Goal: Navigation & Orientation: Understand site structure

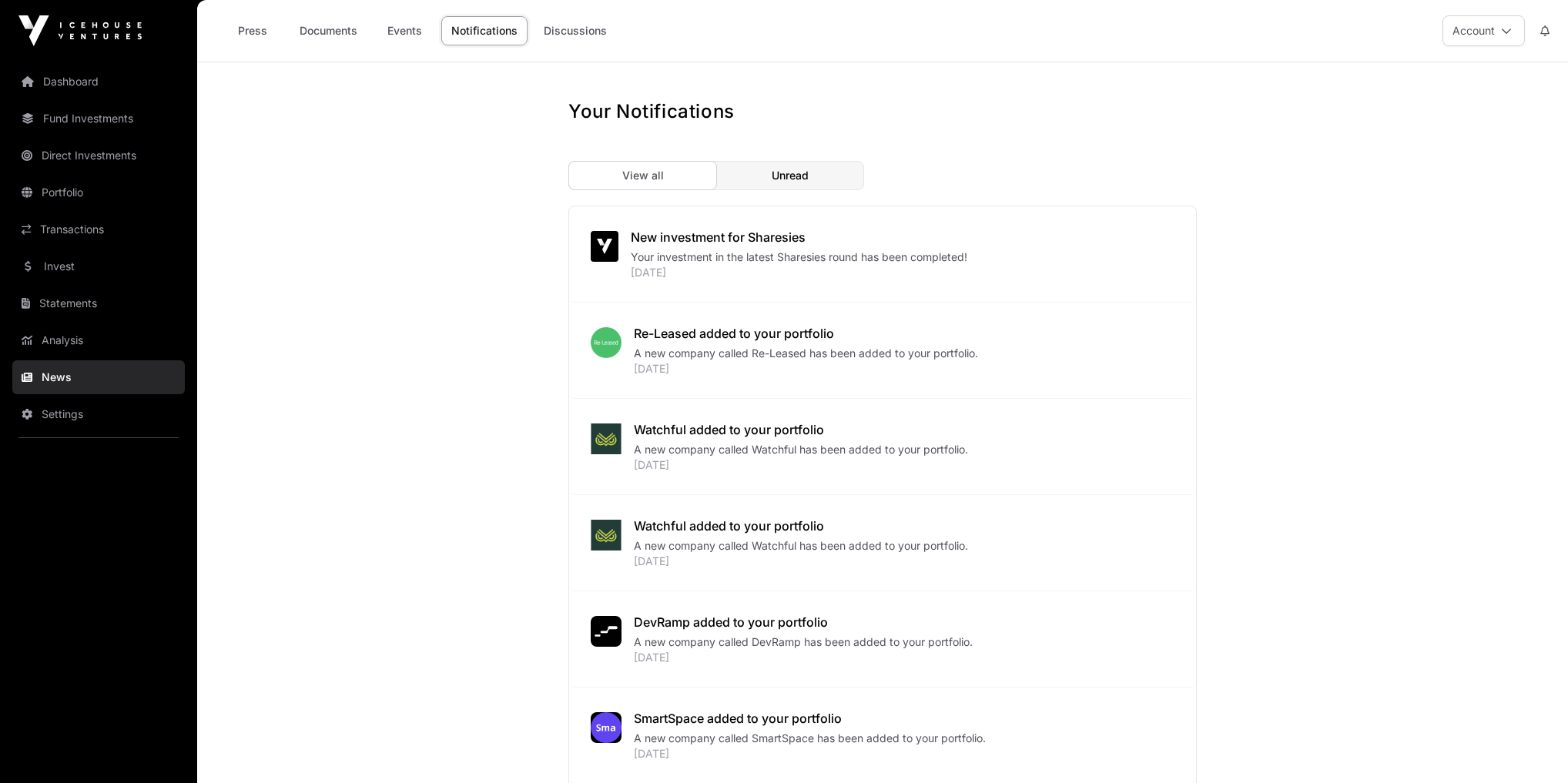
drag, startPoint x: 0, startPoint y: 0, endPoint x: 71, endPoint y: 268, distance: 277.2
click at [71, 268] on link "Invest" at bounding box center [99, 267] width 172 height 34
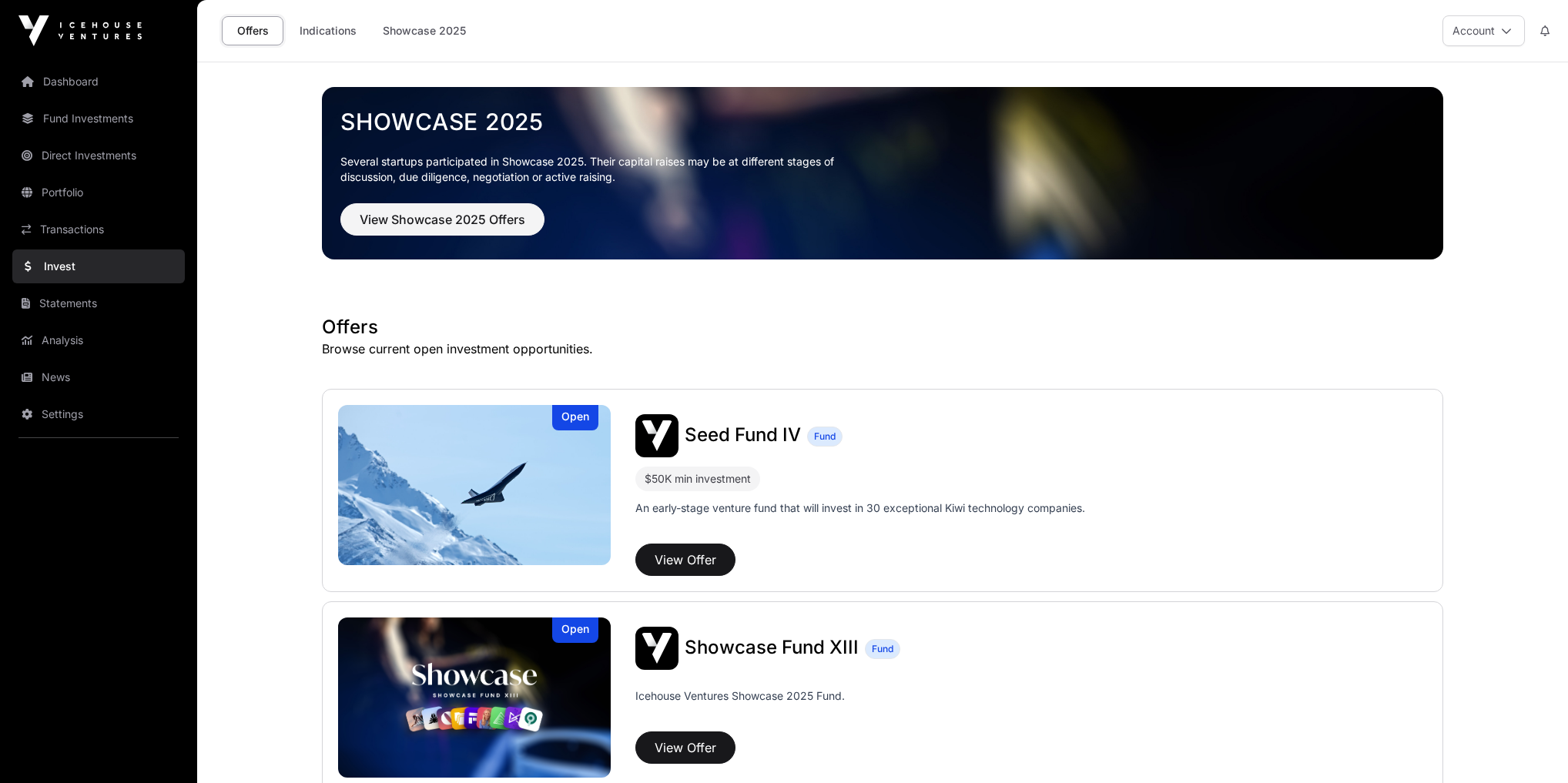
click at [74, 196] on link "Portfolio" at bounding box center [99, 192] width 172 height 34
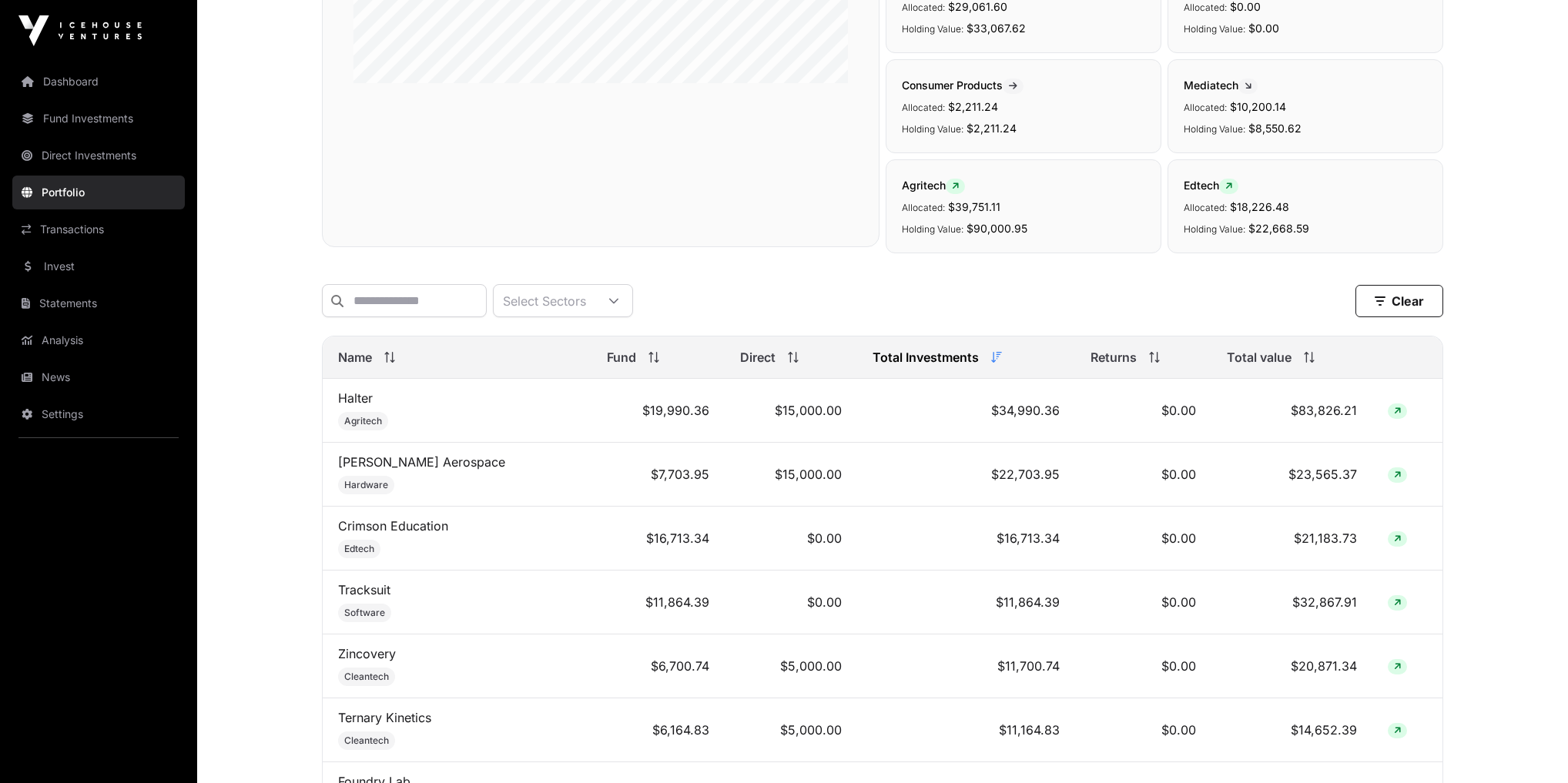
scroll to position [431, 0]
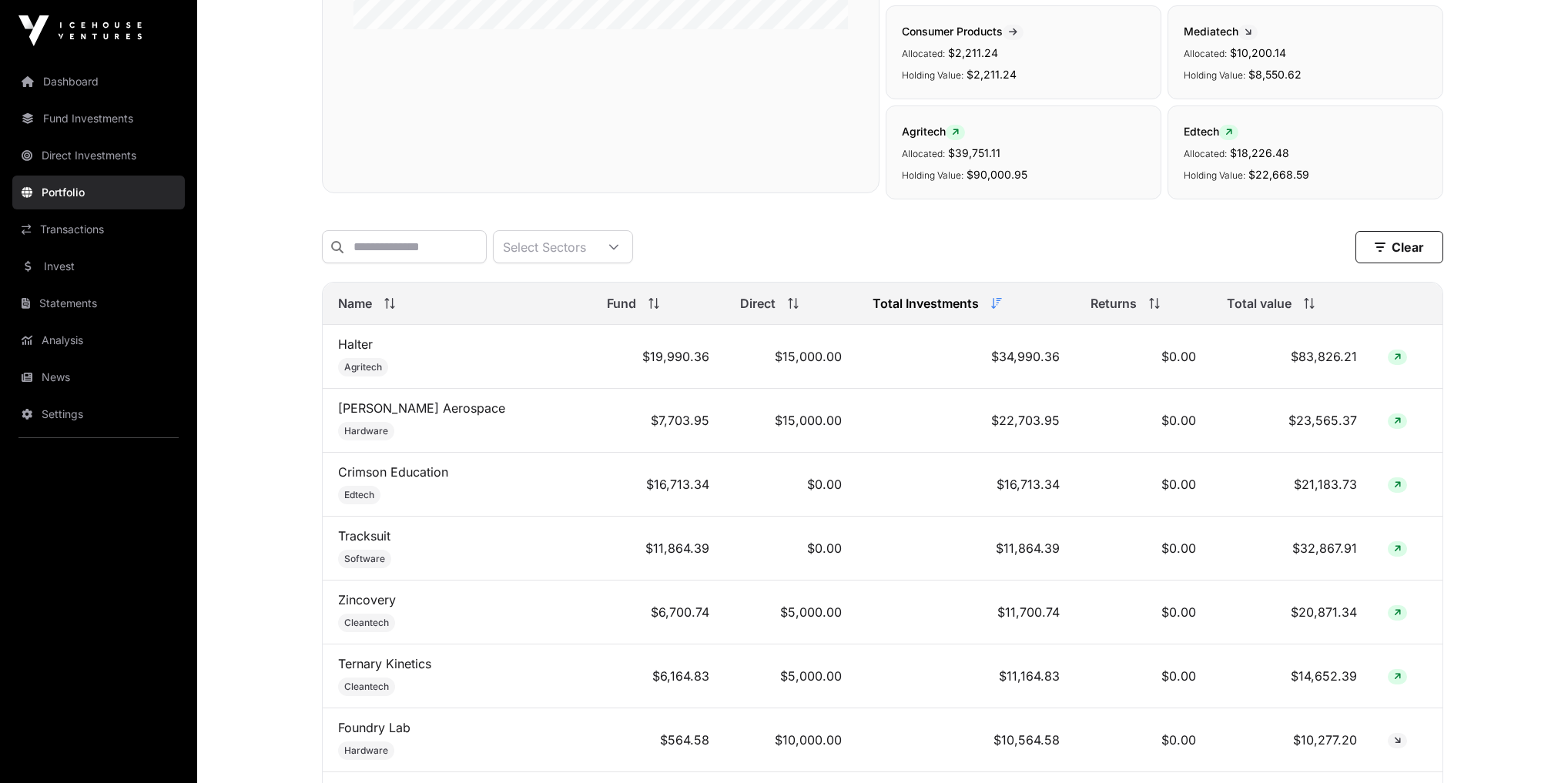
click at [101, 230] on link "Transactions" at bounding box center [99, 230] width 172 height 34
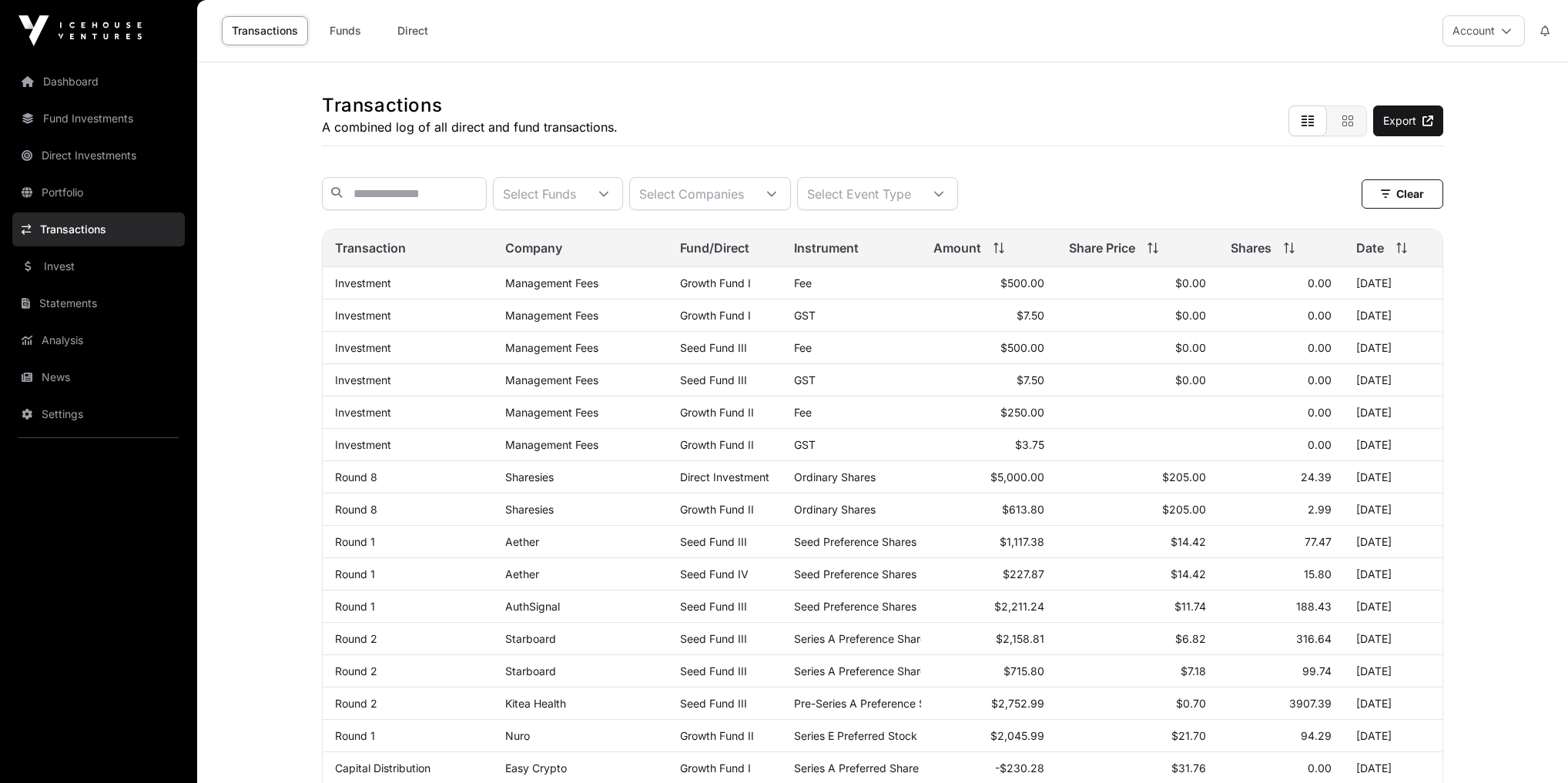
click at [101, 80] on link "Dashboard" at bounding box center [99, 82] width 172 height 34
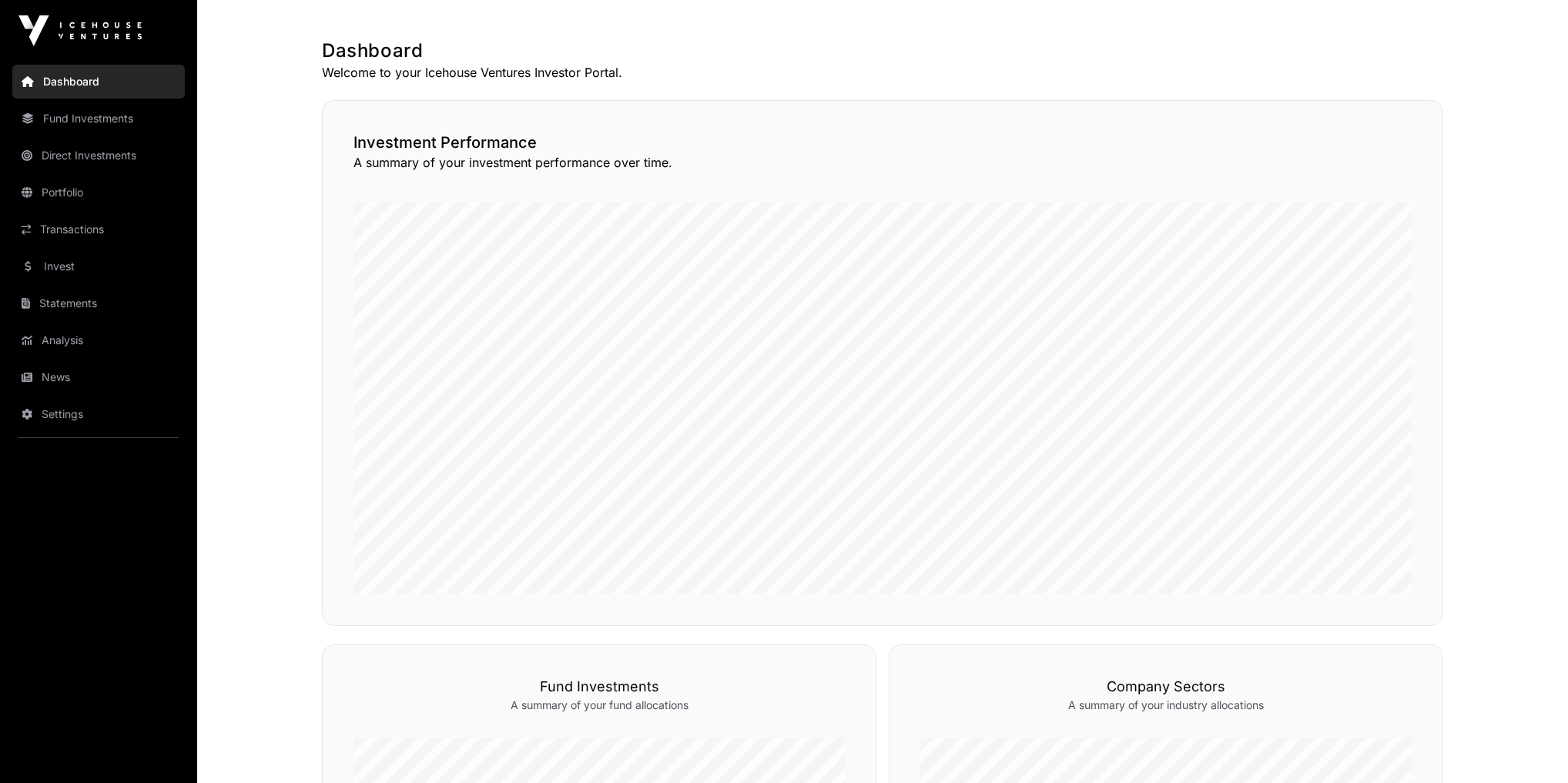
scroll to position [246, 0]
